Goal: Find specific page/section: Locate a particular part of the current website

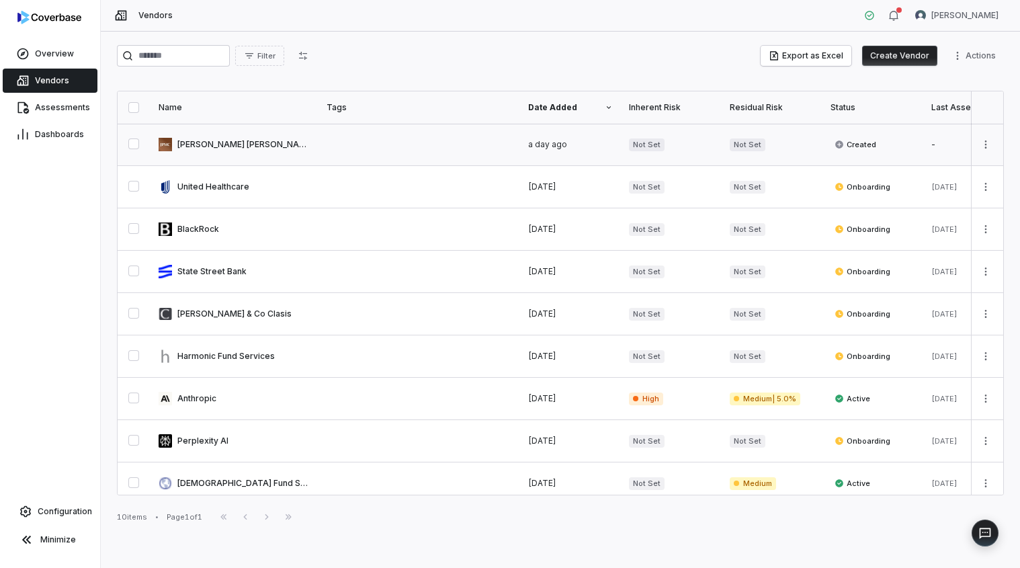
click at [210, 142] on link at bounding box center [234, 145] width 168 height 42
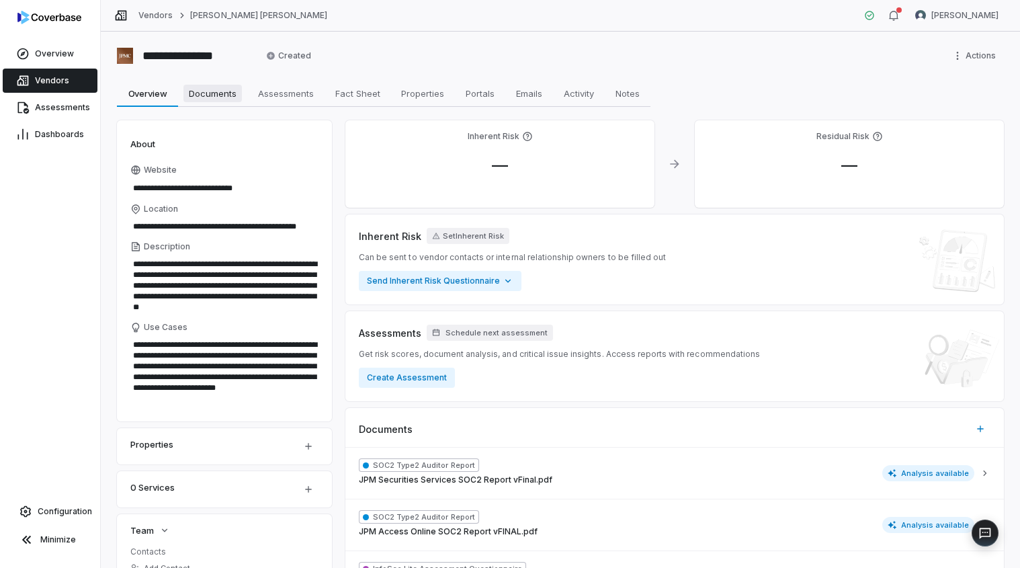
click at [214, 95] on span "Documents" at bounding box center [212, 93] width 58 height 17
type textarea "*"
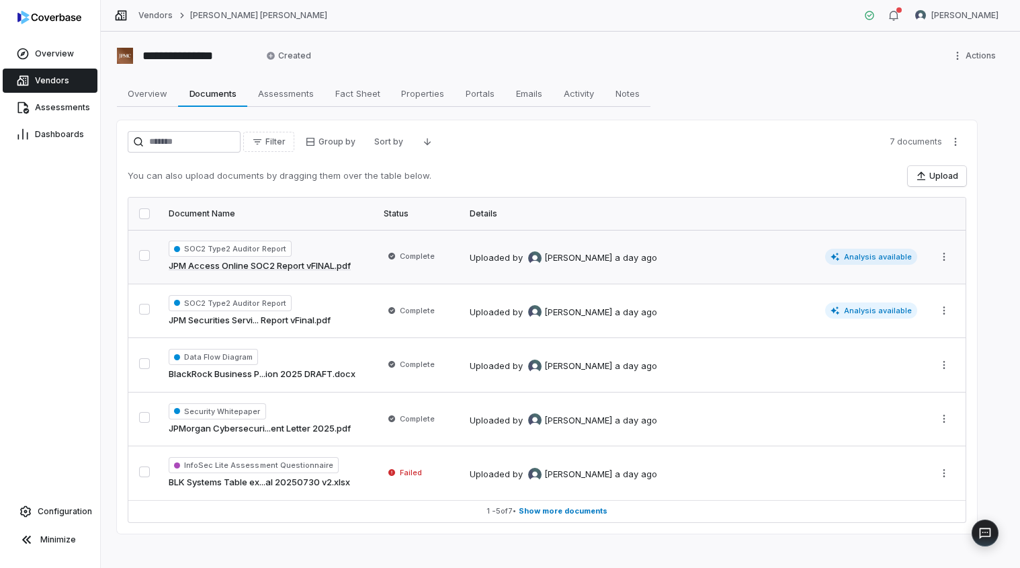
click at [333, 266] on link "JPM Access Online SOC2 Report vFINAL.pdf" at bounding box center [260, 265] width 182 height 13
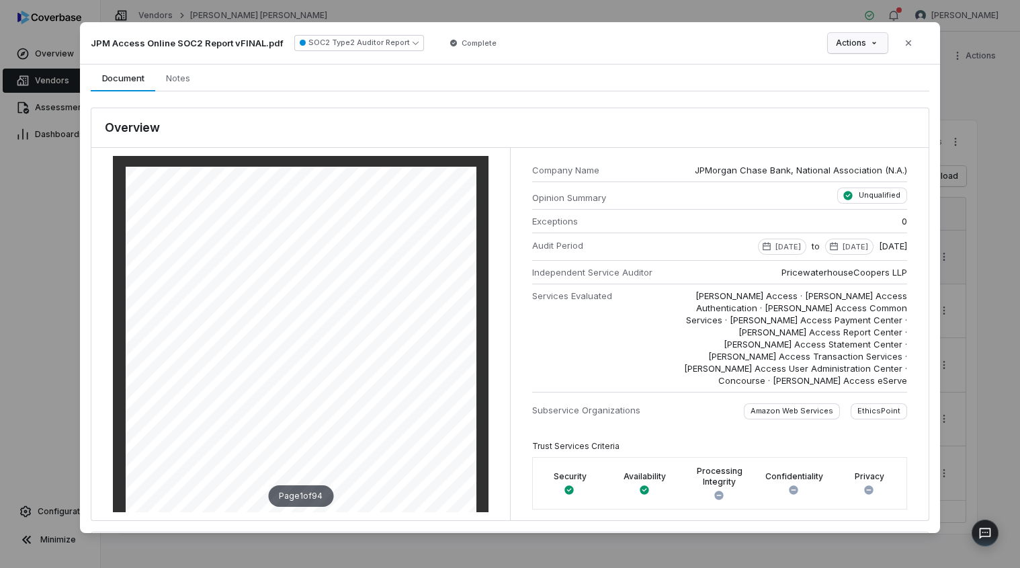
click at [873, 46] on div "Document Preview JPM Access Online SOC2 Report vFINAL.pdf SOC2 Type2 Auditor Re…" at bounding box center [510, 284] width 1020 height 566
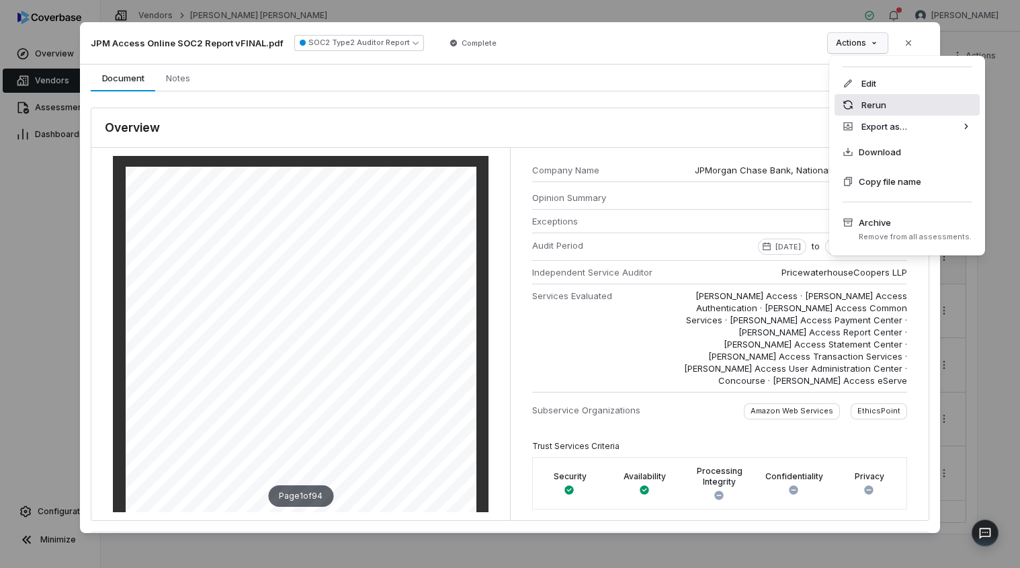
click at [872, 107] on div "Rerun" at bounding box center [906, 104] width 145 height 21
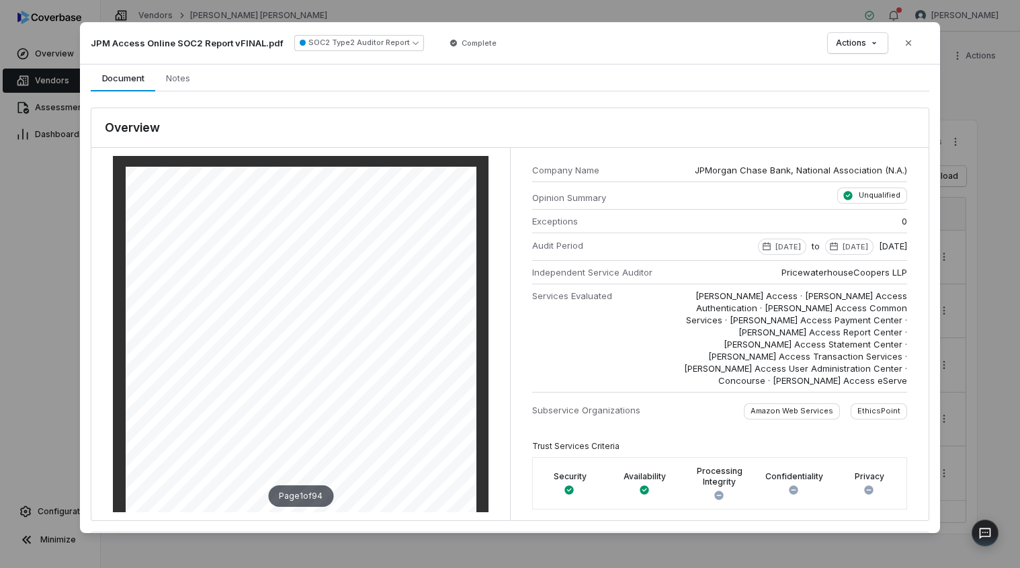
click at [141, 132] on h3 "Overview" at bounding box center [132, 127] width 55 height 17
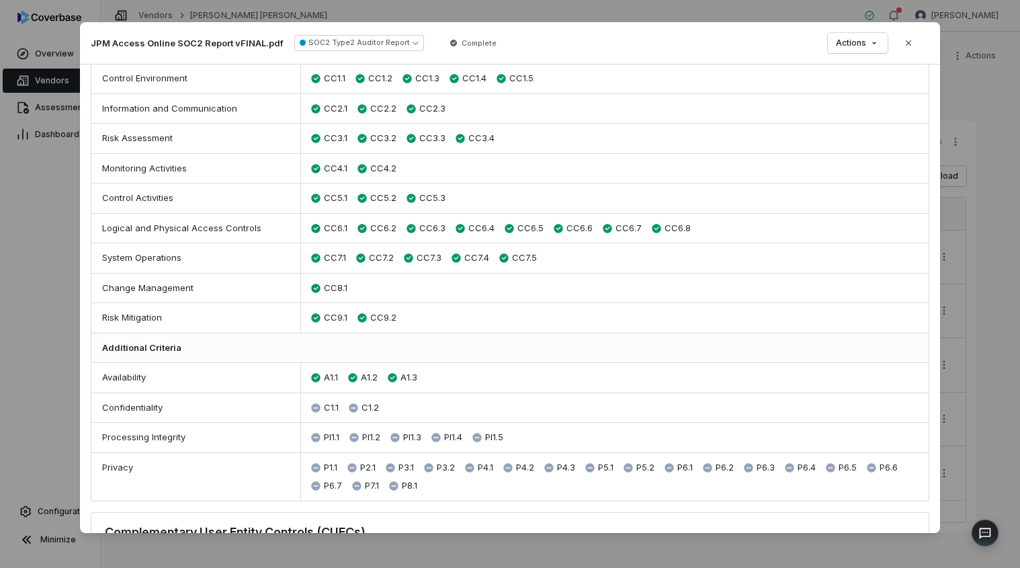
scroll to position [403, 0]
